Goal: Task Accomplishment & Management: Complete application form

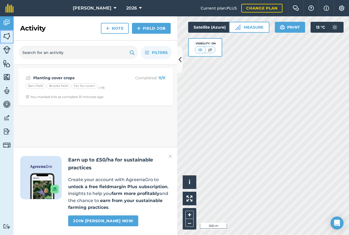
click at [8, 34] on img at bounding box center [7, 36] width 8 height 8
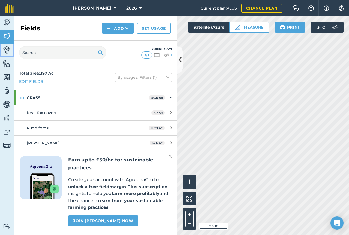
click at [6, 46] on img at bounding box center [7, 50] width 8 height 8
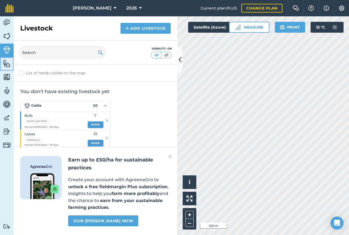
click at [7, 62] on img at bounding box center [7, 63] width 8 height 8
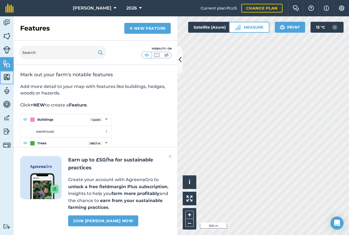
click at [4, 74] on img at bounding box center [7, 77] width 8 height 8
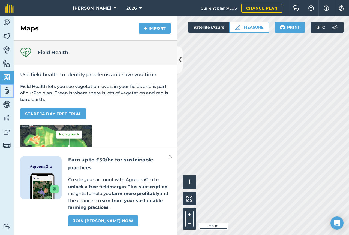
click at [7, 92] on img at bounding box center [7, 91] width 8 height 8
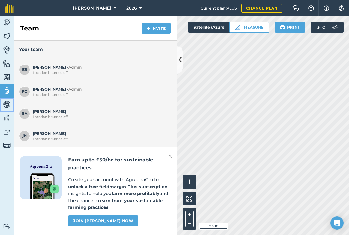
click at [6, 101] on img at bounding box center [7, 104] width 8 height 8
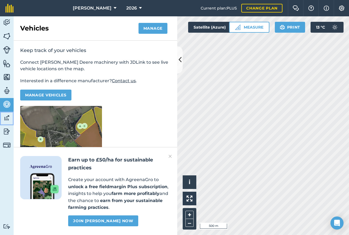
click at [6, 118] on img at bounding box center [7, 118] width 8 height 8
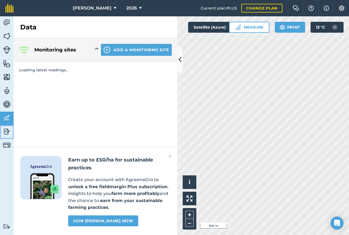
click at [5, 131] on img at bounding box center [7, 132] width 8 height 8
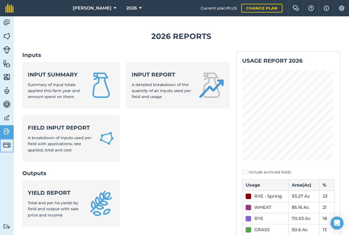
click at [6, 149] on img at bounding box center [7, 145] width 8 height 8
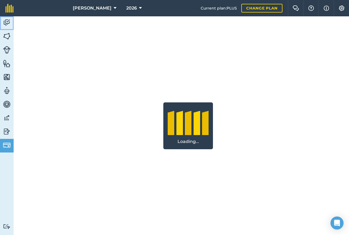
click at [7, 29] on link "Activity" at bounding box center [7, 23] width 14 height 14
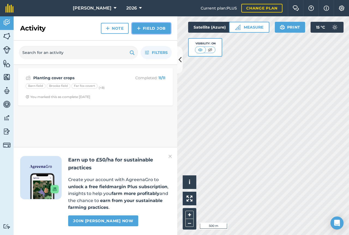
click at [147, 28] on link "Field Job" at bounding box center [151, 28] width 39 height 11
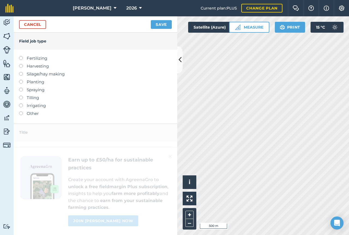
click at [21, 80] on label at bounding box center [23, 80] width 8 height 0
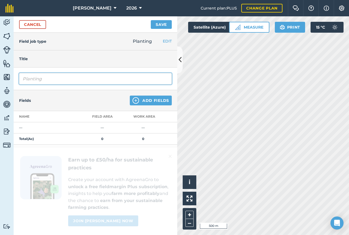
click at [49, 79] on input "Planting" at bounding box center [95, 78] width 153 height 11
type input "Planting wheat blend"
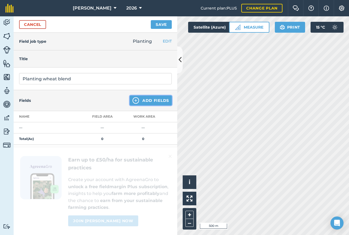
click at [139, 100] on button "Add Fields" at bounding box center [151, 101] width 42 height 10
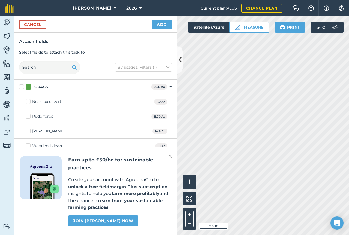
click at [169, 156] on img at bounding box center [169, 156] width 3 height 7
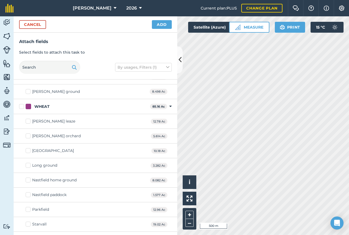
scroll to position [386, 0]
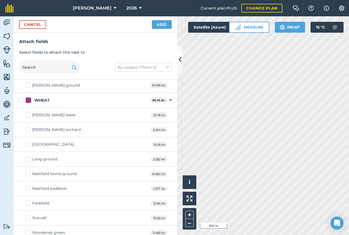
click at [28, 217] on label "Starvall" at bounding box center [36, 218] width 21 height 6
click at [28, 217] on input "Starvall" at bounding box center [28, 217] width 4 height 4
checkbox input "true"
click at [30, 202] on label "Parkfield" at bounding box center [37, 204] width 23 height 6
click at [29, 202] on input "Parkfield" at bounding box center [28, 203] width 4 height 4
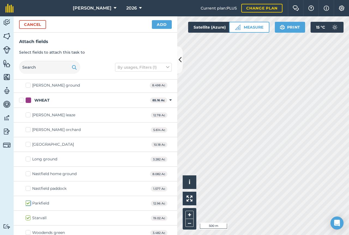
checkbox input "true"
click at [29, 159] on label "Long ground" at bounding box center [42, 159] width 32 height 6
click at [29, 159] on input "Long ground" at bounding box center [28, 158] width 4 height 4
checkbox input "true"
click at [27, 146] on label "[GEOGRAPHIC_DATA]" at bounding box center [50, 145] width 48 height 6
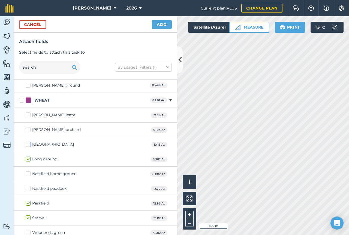
click at [27, 145] on input "[GEOGRAPHIC_DATA]" at bounding box center [28, 144] width 4 height 4
checkbox input "true"
click at [27, 131] on label "[PERSON_NAME] orchard" at bounding box center [53, 130] width 55 height 6
click at [27, 131] on input "[PERSON_NAME] orchard" at bounding box center [28, 129] width 4 height 4
checkbox input "true"
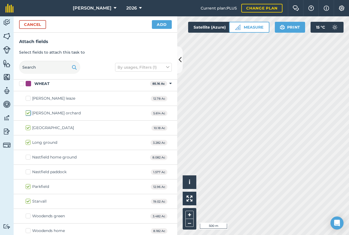
scroll to position [406, 0]
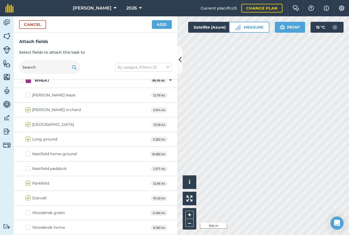
click at [28, 227] on label "Woodends home" at bounding box center [45, 228] width 39 height 6
click at [28, 227] on input "Woodends home" at bounding box center [28, 227] width 4 height 4
checkbox input "true"
click at [28, 213] on label "Woodends green" at bounding box center [45, 213] width 39 height 6
click at [28, 213] on input "Woodends green" at bounding box center [28, 212] width 4 height 4
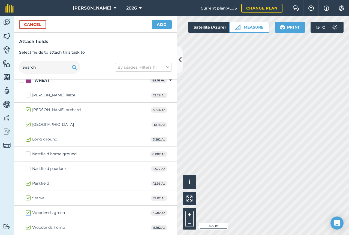
checkbox input "true"
click at [31, 123] on label "[GEOGRAPHIC_DATA]" at bounding box center [50, 125] width 48 height 6
click at [29, 123] on input "[GEOGRAPHIC_DATA]" at bounding box center [28, 124] width 4 height 4
checkbox input "false"
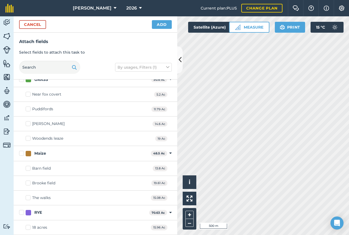
scroll to position [0, 0]
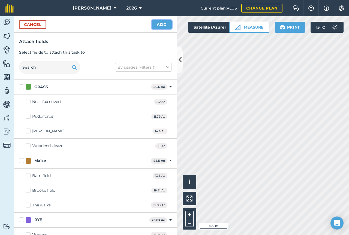
click at [156, 26] on button "Add" at bounding box center [162, 24] width 20 height 9
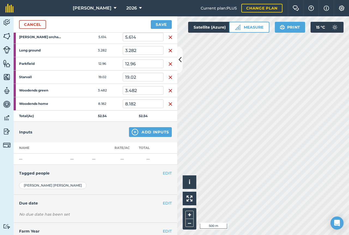
scroll to position [95, 0]
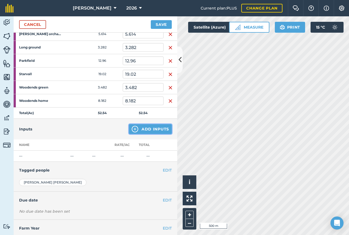
click at [146, 131] on button "Add Inputs" at bounding box center [150, 129] width 43 height 10
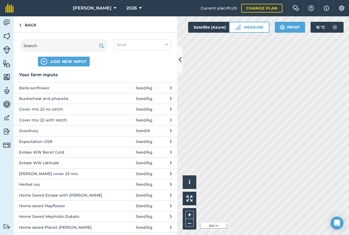
scroll to position [0, 0]
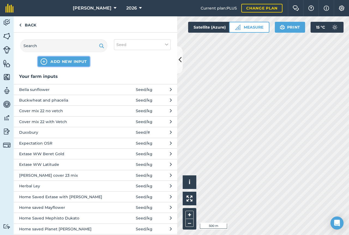
click at [63, 62] on span "ADD NEW INPUT" at bounding box center [68, 61] width 37 height 5
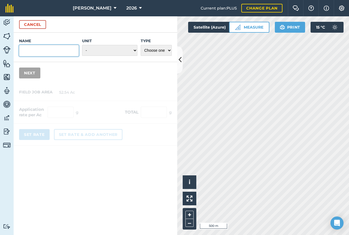
click at [50, 50] on input "Name" at bounding box center [49, 50] width 60 height 11
type input "b"
type input "wildfarmed blend"
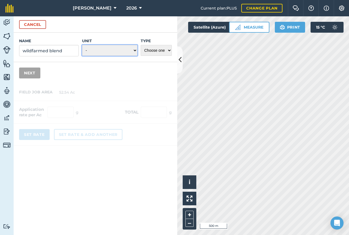
click at [118, 47] on select "- Grams/g Kilograms/kg Metric tonnes/t Millilitres/ml Litres/L Ounces/oz Pounds…" at bounding box center [109, 50] width 55 height 11
select select "KILOGRAMS"
click at [82, 45] on select "- Grams/g Kilograms/kg Metric tonnes/t Millilitres/ml Litres/L Ounces/oz Pounds…" at bounding box center [109, 50] width 55 height 11
click at [157, 52] on select "Choose one Fertilizer Seed Spray Fuel Other" at bounding box center [156, 50] width 31 height 11
select select "SEED"
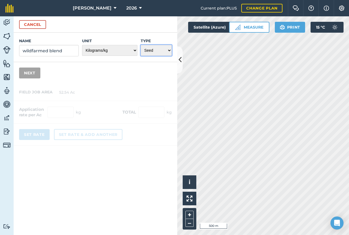
click at [141, 45] on select "Choose one Fertilizer Seed Spray Fuel Other" at bounding box center [156, 50] width 31 height 11
click at [25, 74] on button "Next" at bounding box center [29, 73] width 21 height 11
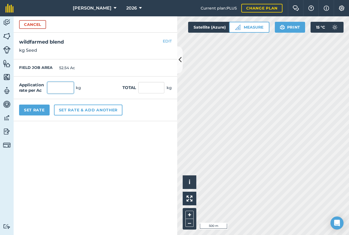
click at [60, 89] on input "text" at bounding box center [60, 87] width 26 height 11
type input "79"
type input "4,150.66"
click at [85, 127] on form "Cancel Name wildfarmed blend Unit - Grams/g Kilograms/kg Metric tonnes/t Millil…" at bounding box center [96, 125] width 164 height 219
click at [33, 108] on button "Set Rate" at bounding box center [34, 110] width 31 height 11
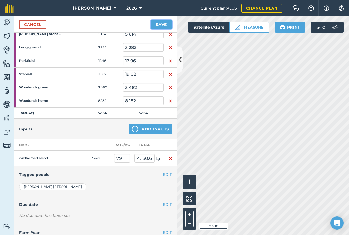
click at [162, 28] on button "Save" at bounding box center [161, 24] width 21 height 9
